Goal: Information Seeking & Learning: Learn about a topic

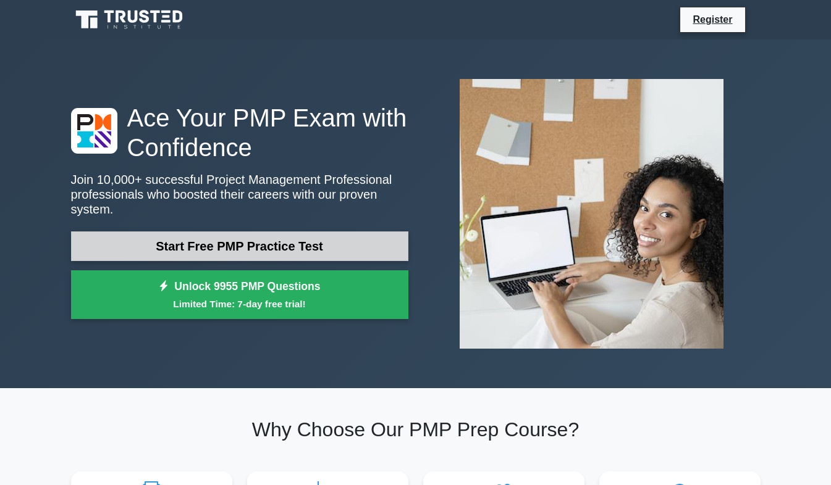
click at [146, 240] on link "Start Free PMP Practice Test" at bounding box center [239, 247] width 337 height 30
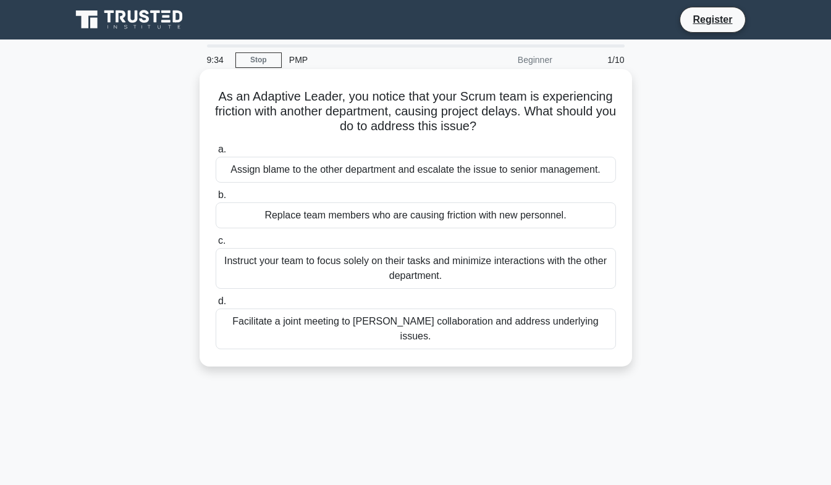
click at [282, 326] on div "Facilitate a joint meeting to [PERSON_NAME] collaboration and address underlyin…" at bounding box center [416, 329] width 400 height 41
click at [216, 306] on input "d. Facilitate a joint meeting to foster collaboration and address underlying is…" at bounding box center [216, 302] width 0 height 8
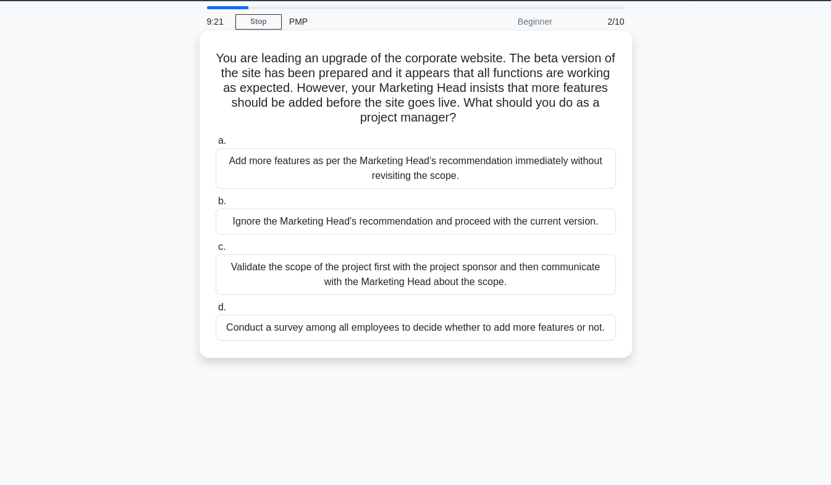
scroll to position [62, 0]
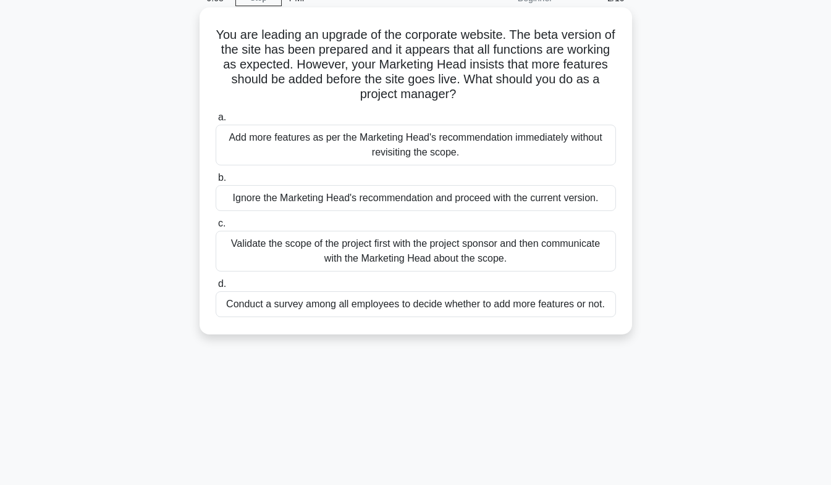
click at [258, 248] on div "Validate the scope of the project first with the project sponsor and then commu…" at bounding box center [416, 251] width 400 height 41
click at [216, 228] on input "c. Validate the scope of the project first with the project sponsor and then co…" at bounding box center [216, 224] width 0 height 8
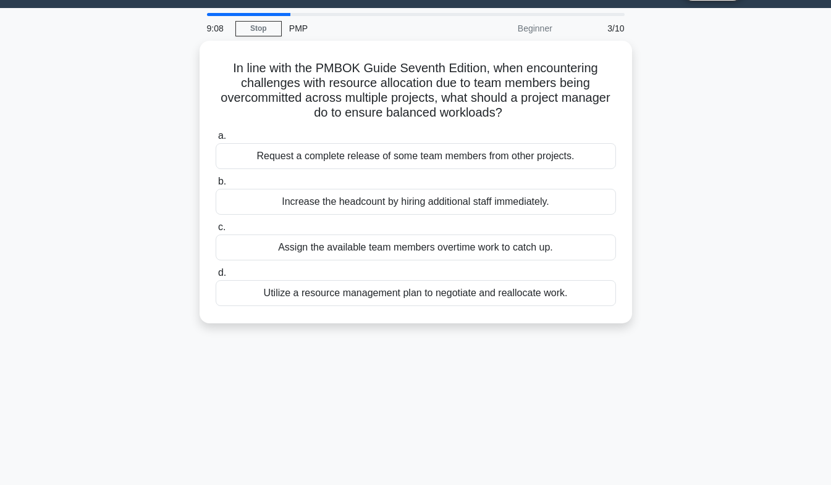
scroll to position [0, 0]
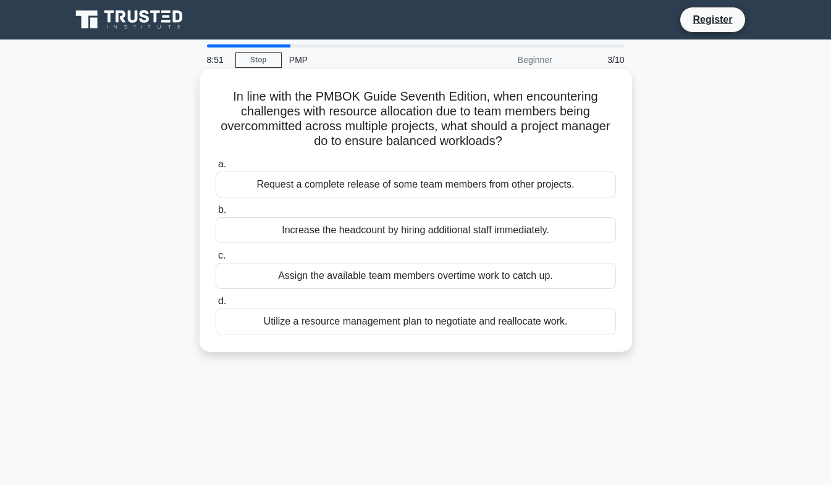
click at [259, 322] on div "Utilize a resource management plan to negotiate and reallocate work." at bounding box center [416, 322] width 400 height 26
click at [216, 306] on input "d. Utilize a resource management plan to negotiate and reallocate work." at bounding box center [216, 302] width 0 height 8
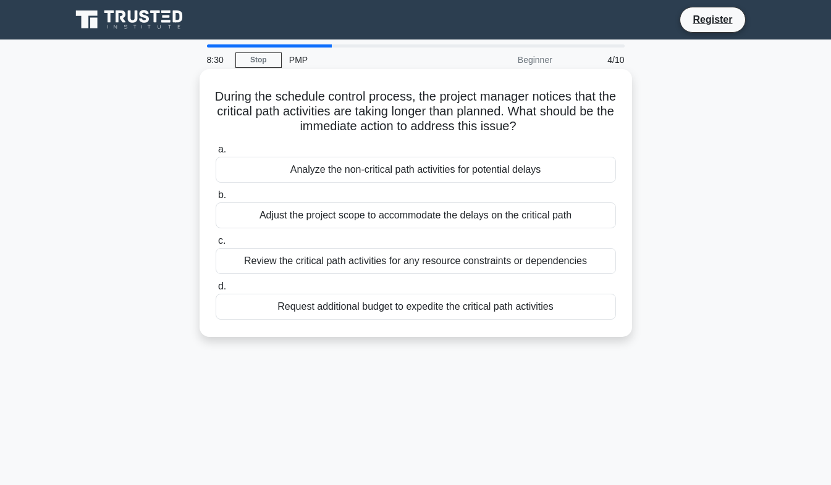
click at [247, 260] on div "Review the critical path activities for any resource constraints or dependencies" at bounding box center [416, 261] width 400 height 26
click at [216, 245] on input "c. Review the critical path activities for any resource constraints or dependen…" at bounding box center [216, 241] width 0 height 8
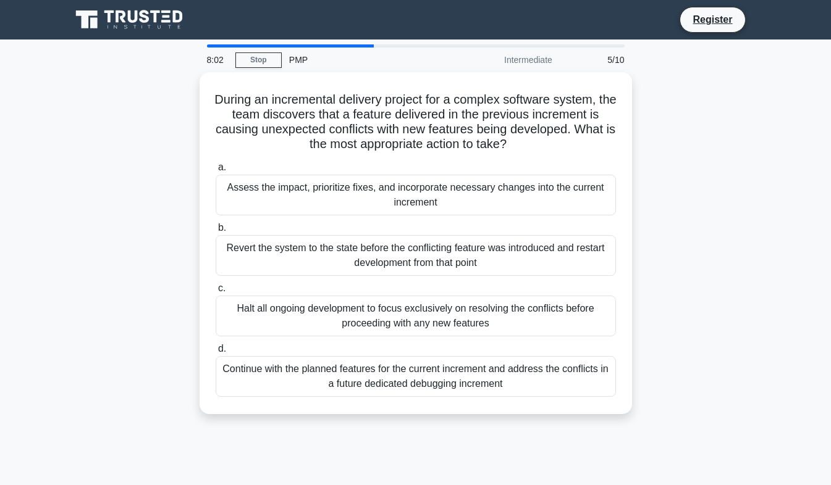
scroll to position [62, 0]
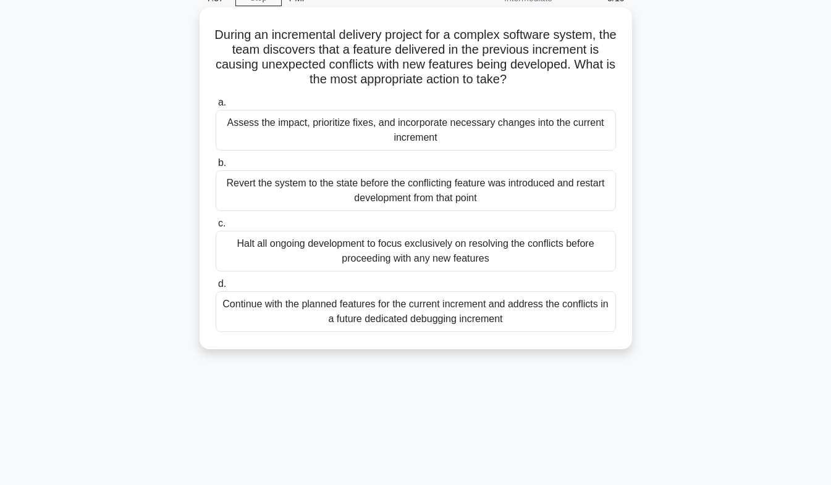
click at [234, 134] on div "Assess the impact, prioritize fixes, and incorporate necessary changes into the…" at bounding box center [416, 130] width 400 height 41
click at [216, 107] on input "a. Assess the impact, prioritize fixes, and incorporate necessary changes into …" at bounding box center [216, 103] width 0 height 8
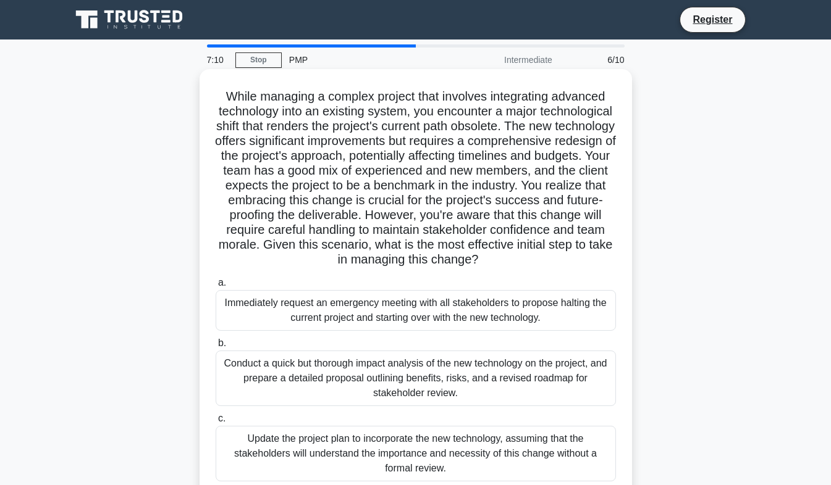
scroll to position [124, 0]
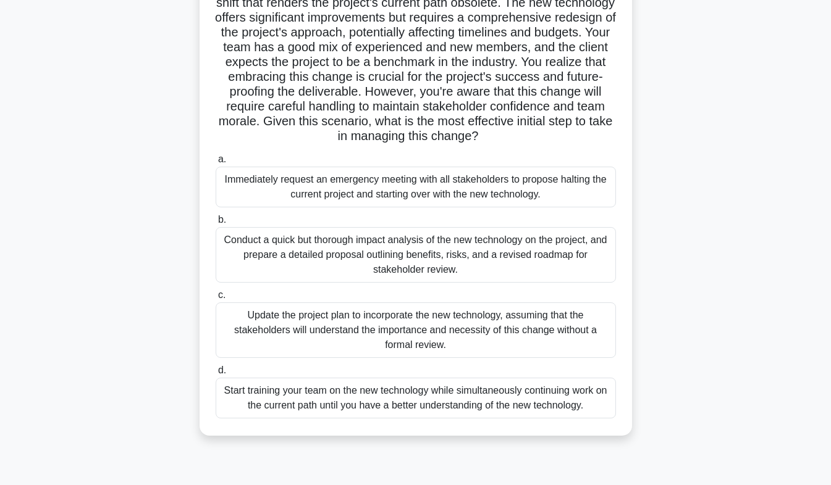
click at [258, 253] on div "Conduct a quick but thorough impact analysis of the new technology on the proje…" at bounding box center [416, 255] width 400 height 56
click at [216, 224] on input "b. Conduct a quick but thorough impact analysis of the new technology on the pr…" at bounding box center [216, 220] width 0 height 8
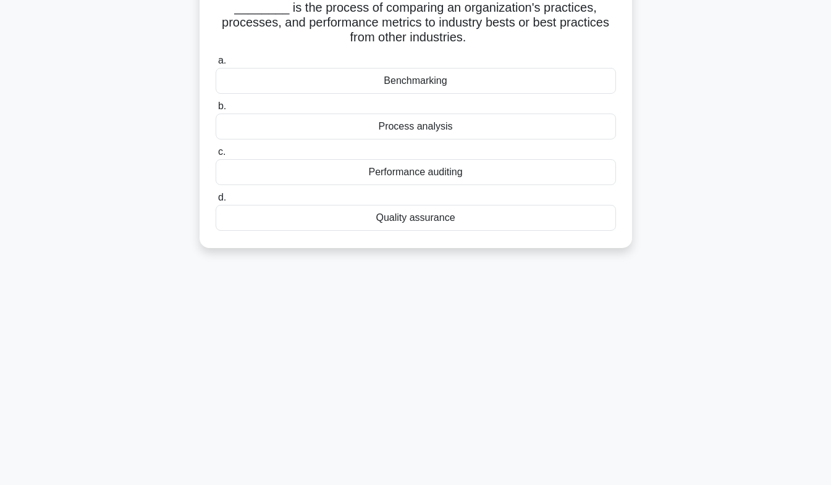
scroll to position [0, 0]
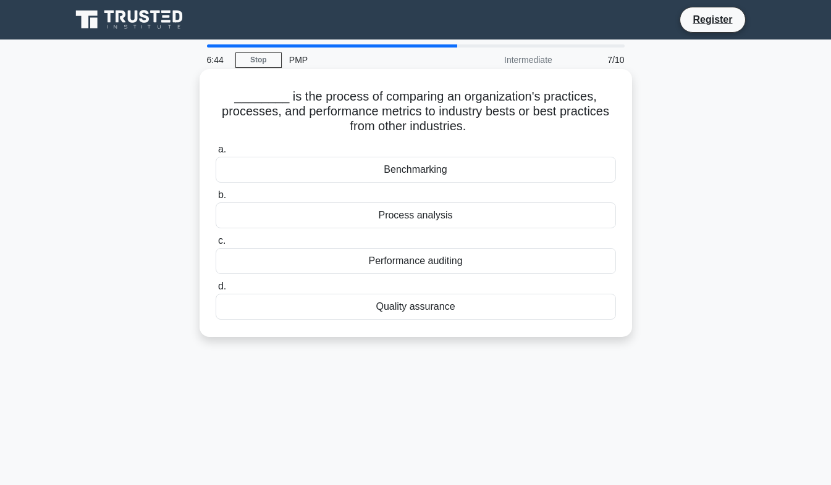
click at [267, 164] on div "Benchmarking" at bounding box center [416, 170] width 400 height 26
click at [216, 154] on input "a. Benchmarking" at bounding box center [216, 150] width 0 height 8
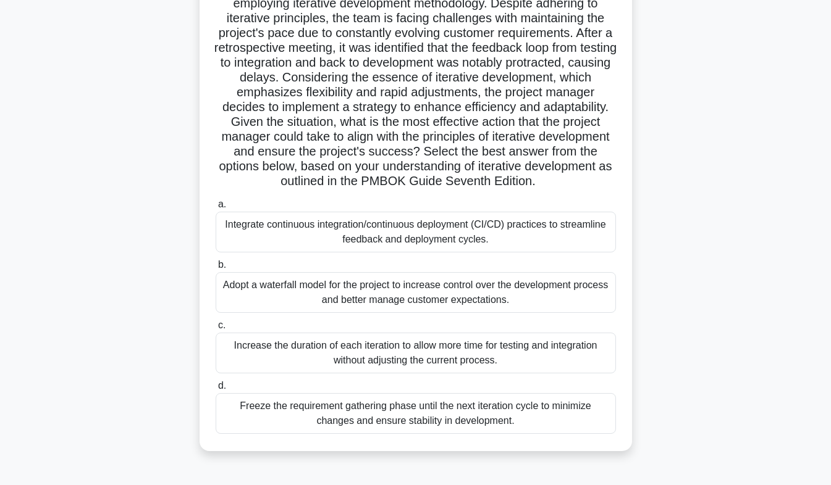
scroll to position [124, 0]
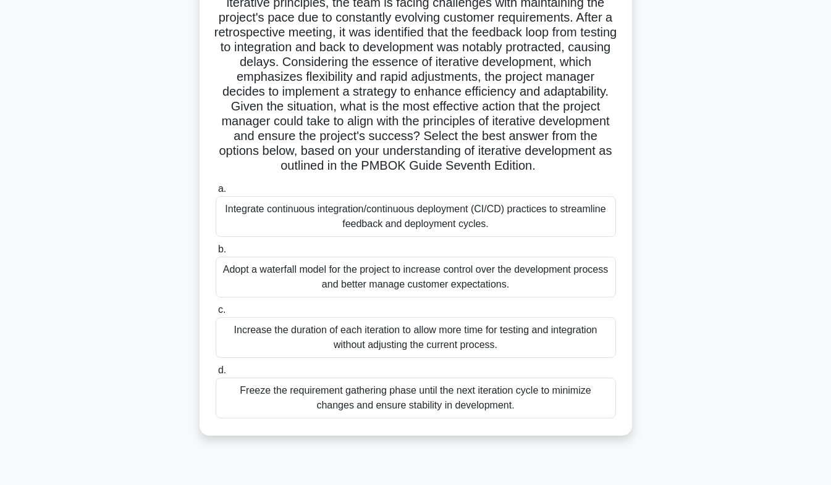
click at [253, 216] on div "Integrate continuous integration/continuous deployment (CI/CD) practices to str…" at bounding box center [416, 216] width 400 height 41
click at [216, 193] on input "a. Integrate continuous integration/continuous deployment (CI/CD) practices to …" at bounding box center [216, 189] width 0 height 8
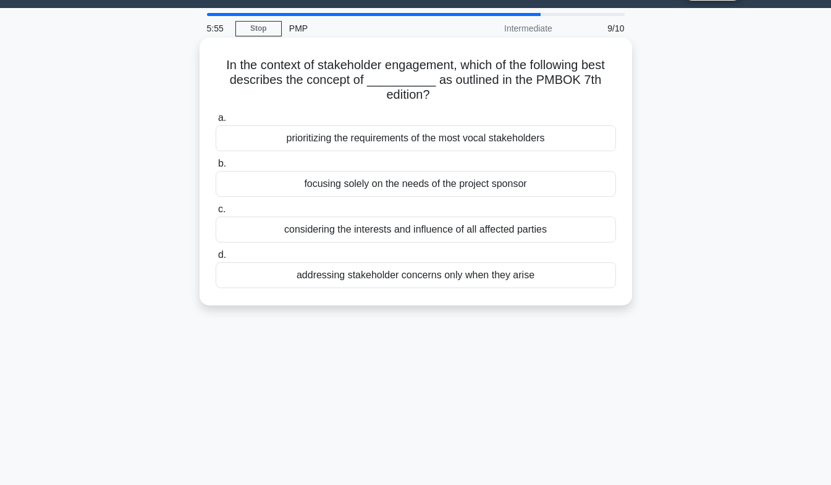
scroll to position [0, 0]
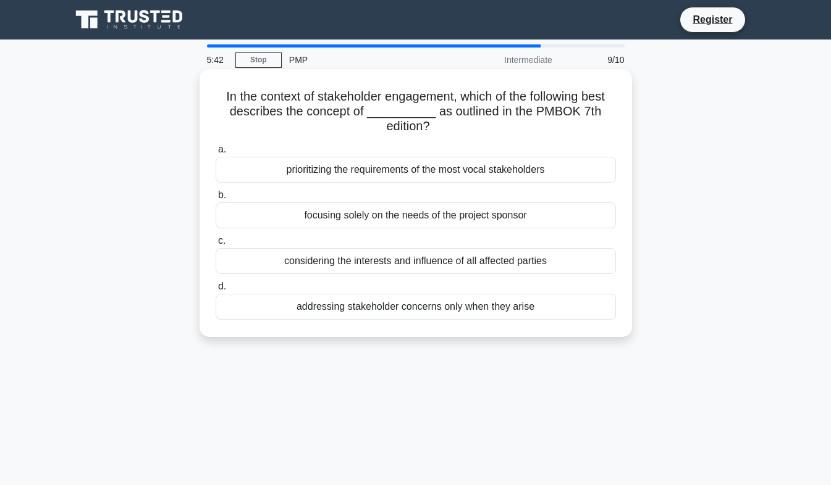
click at [235, 262] on div "considering the interests and influence of all affected parties" at bounding box center [416, 261] width 400 height 26
click at [216, 245] on input "c. considering the interests and influence of all affected parties" at bounding box center [216, 241] width 0 height 8
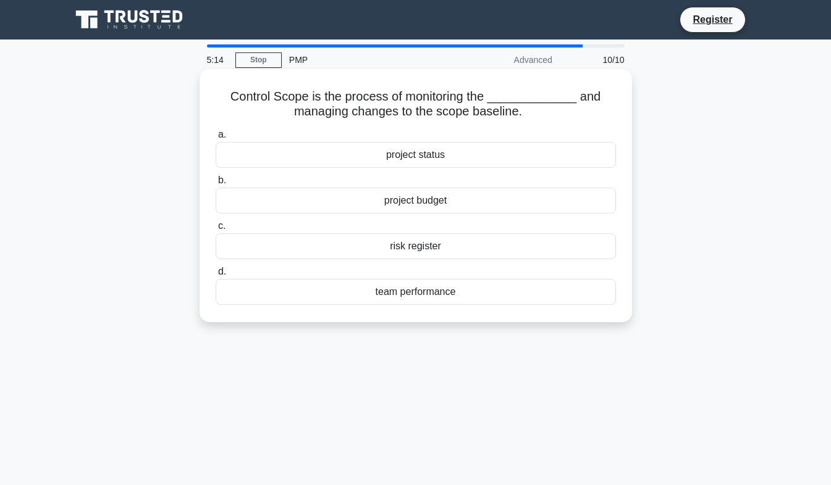
click at [283, 157] on div "project status" at bounding box center [416, 155] width 400 height 26
click at [216, 139] on input "a. project status" at bounding box center [216, 135] width 0 height 8
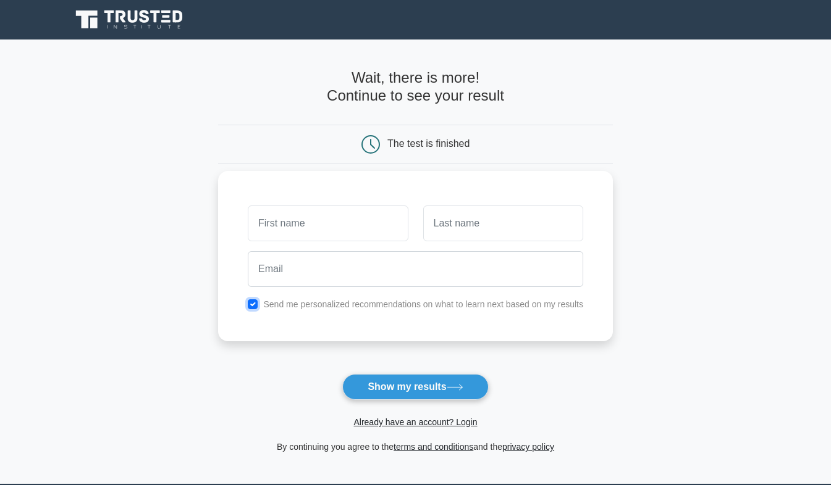
click at [254, 304] on input "checkbox" at bounding box center [253, 305] width 10 height 10
checkbox input "false"
click at [435, 390] on button "Show my results" at bounding box center [415, 387] width 146 height 26
type input "j"
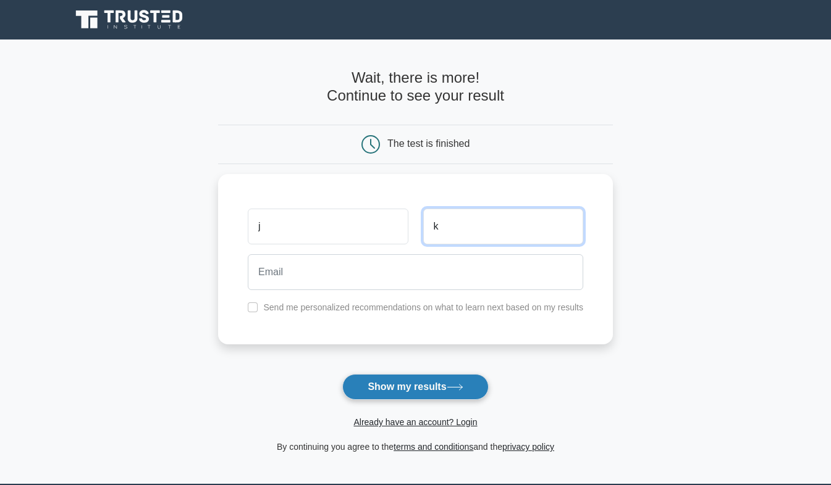
type input "k"
click at [405, 385] on button "Show my results" at bounding box center [415, 387] width 146 height 26
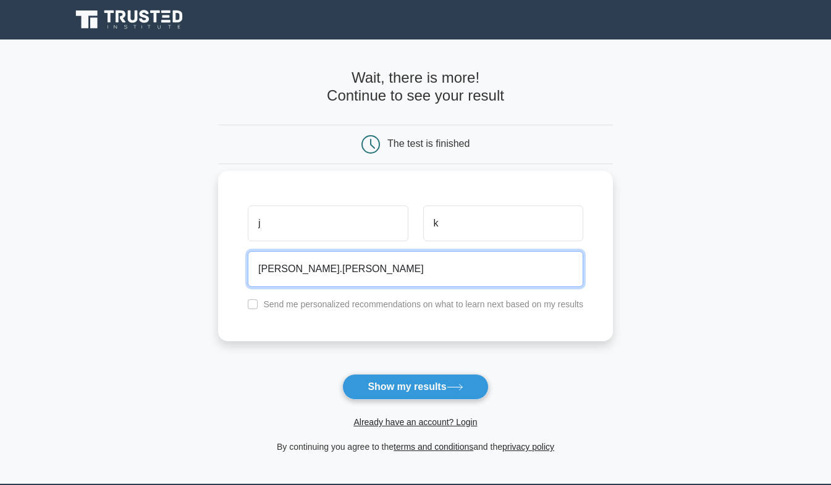
type input "jon.keanini@unlv.edu"
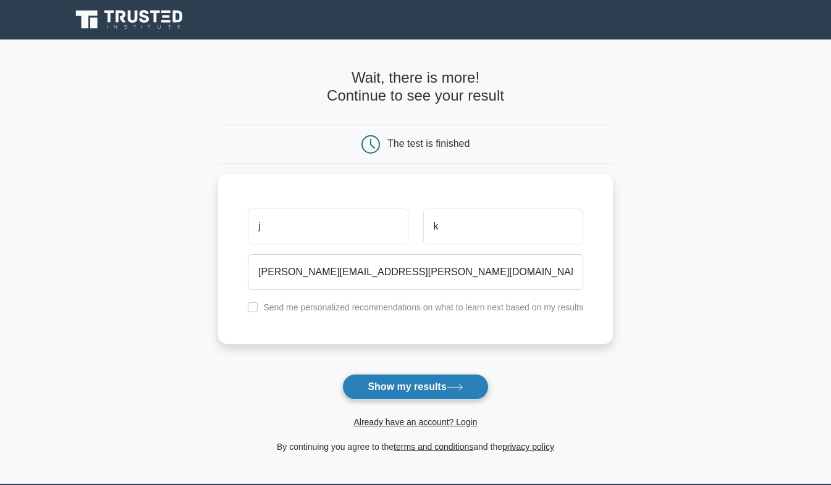
click at [413, 394] on button "Show my results" at bounding box center [415, 387] width 146 height 26
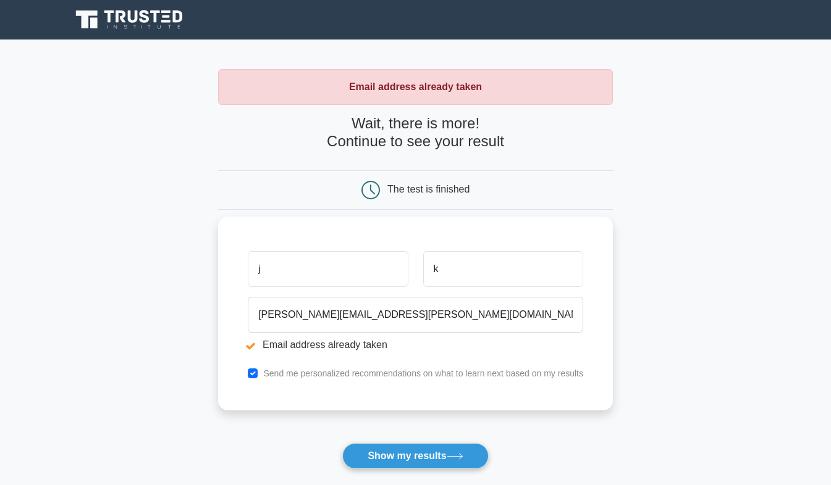
click at [369, 281] on input "j" at bounding box center [328, 269] width 160 height 36
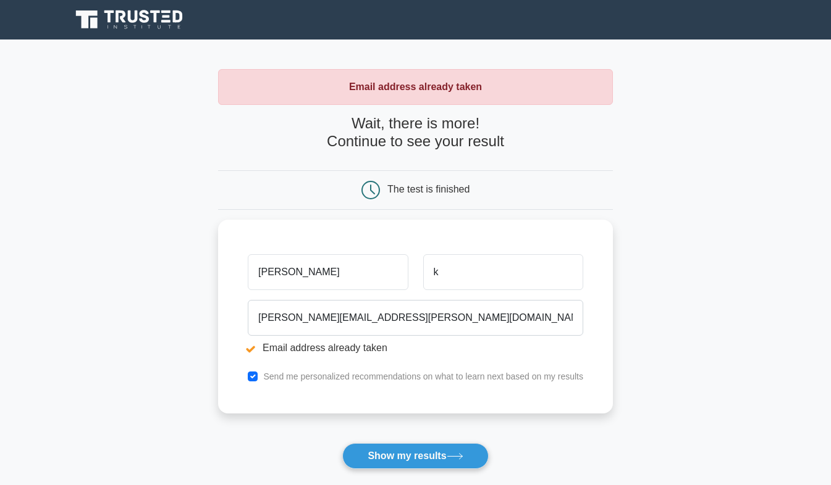
type input "[PERSON_NAME]"
click at [64, 261] on main "Email address already taken Wait, there is more! Continue to see your result Th…" at bounding box center [415, 297] width 831 height 514
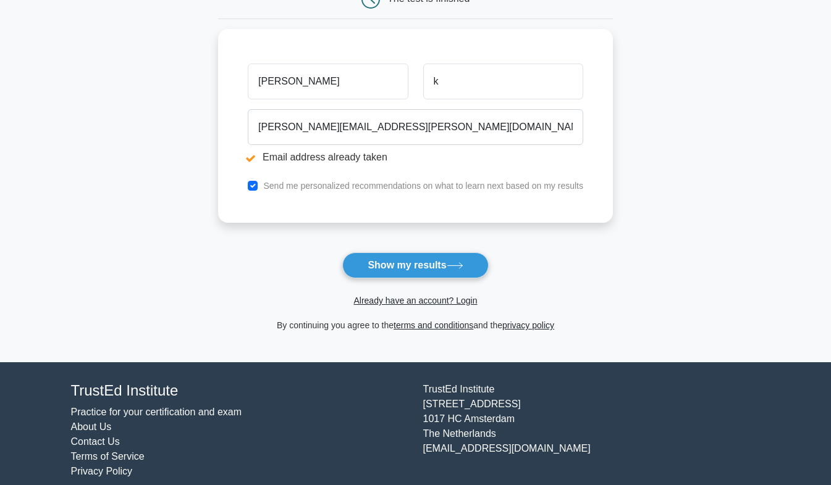
scroll to position [205, 0]
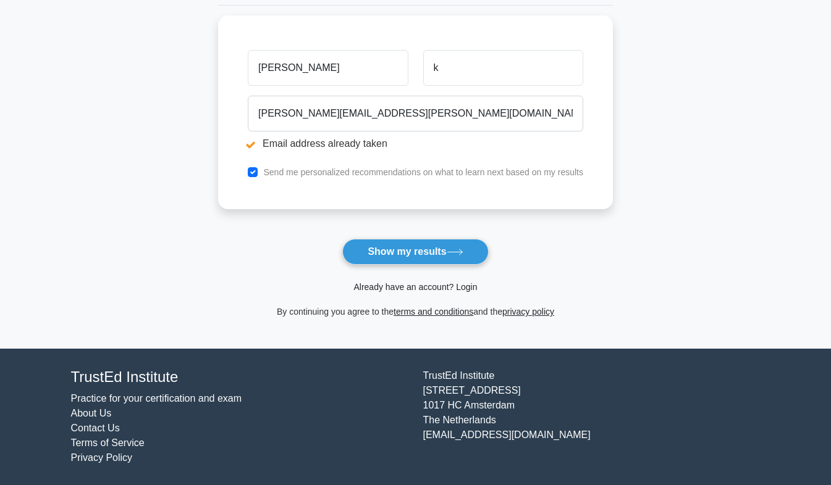
click at [415, 288] on link "Already have an account? Login" at bounding box center [415, 287] width 124 height 10
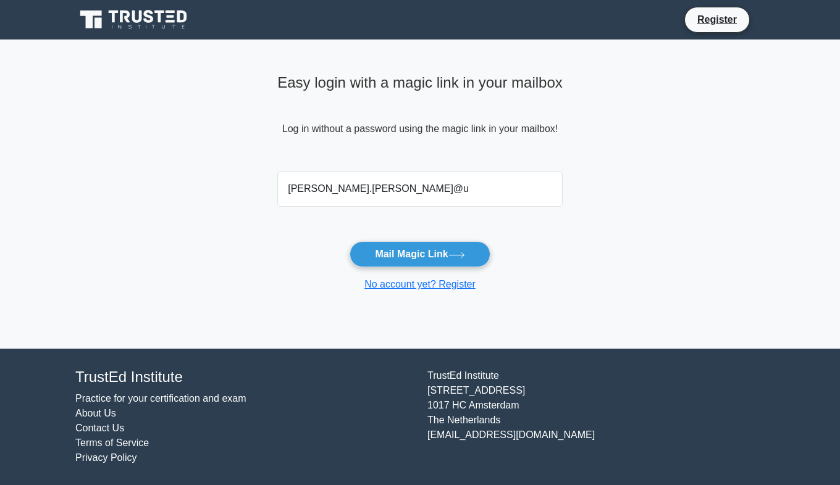
type input "jon.keanini@unlv.edu"
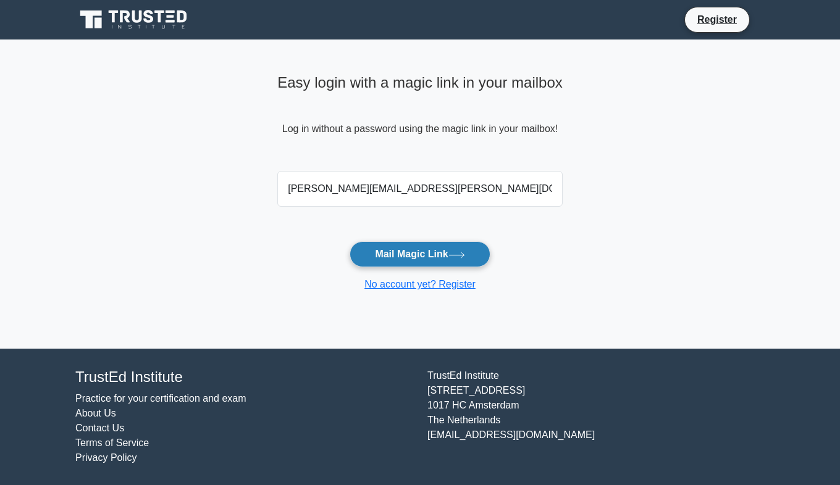
click at [372, 252] on button "Mail Magic Link" at bounding box center [420, 254] width 140 height 26
